Goal: Task Accomplishment & Management: Manage account settings

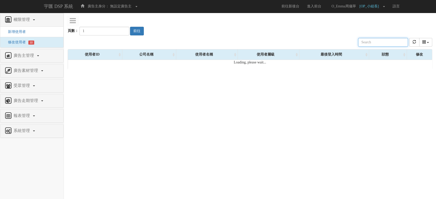
click at [395, 43] on input "text" at bounding box center [383, 42] width 50 height 9
type input "ㄍㄠ"
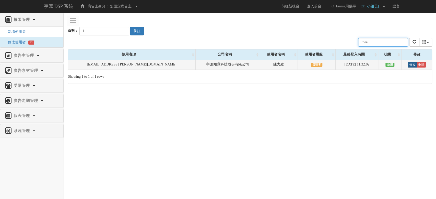
type input "liwei"
click at [408, 65] on link "修改" at bounding box center [411, 65] width 9 height 6
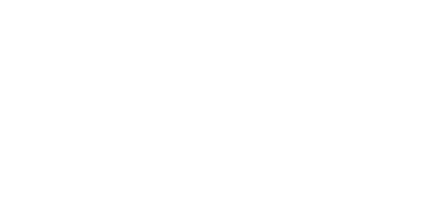
select select "Manager"
select select "16"
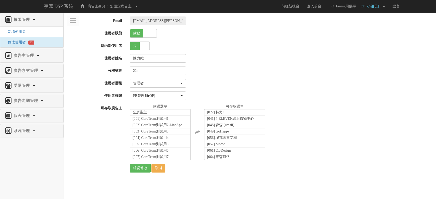
scroll to position [4576, 0]
click at [150, 148] on span "[798] 遊戲橘子" at bounding box center [143, 150] width 23 height 4
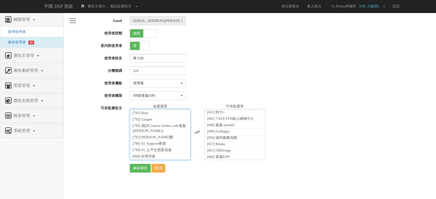
scroll to position [110, 0]
click at [141, 169] on input "確認修改" at bounding box center [140, 168] width 21 height 9
click at [88, 59] on label "使用者姓名" at bounding box center [95, 57] width 62 height 7
click at [130, 59] on input "陳力維" at bounding box center [158, 58] width 56 height 9
